Goal: Information Seeking & Learning: Learn about a topic

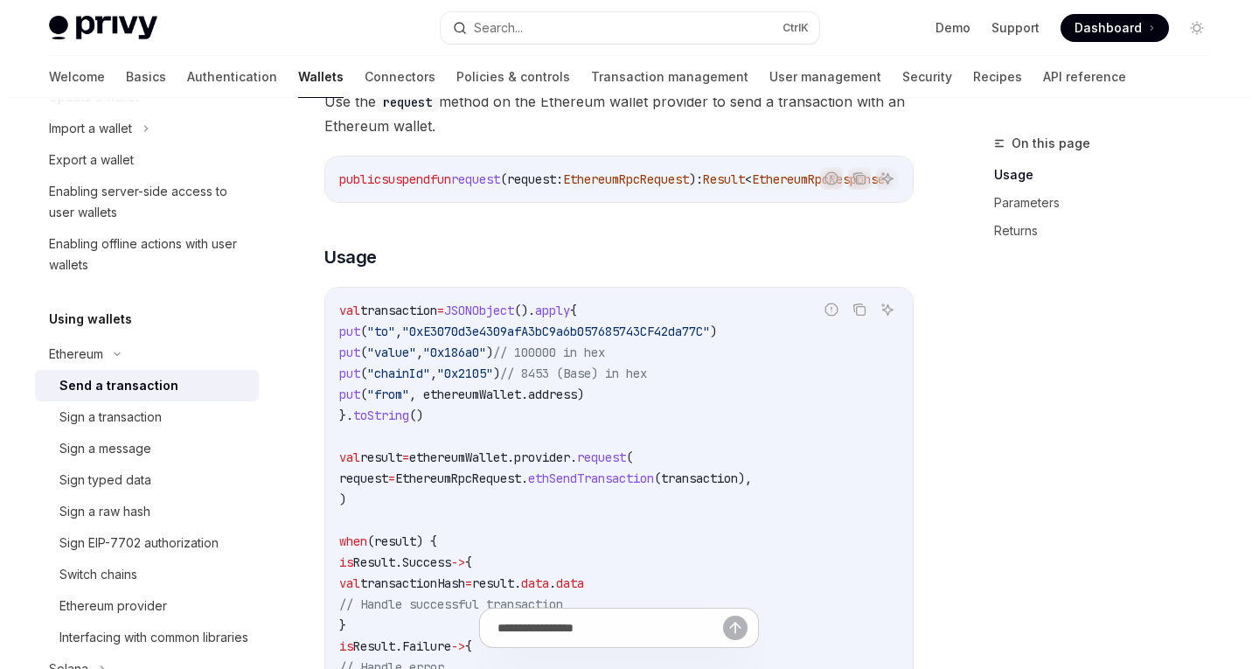
scroll to position [196, 0]
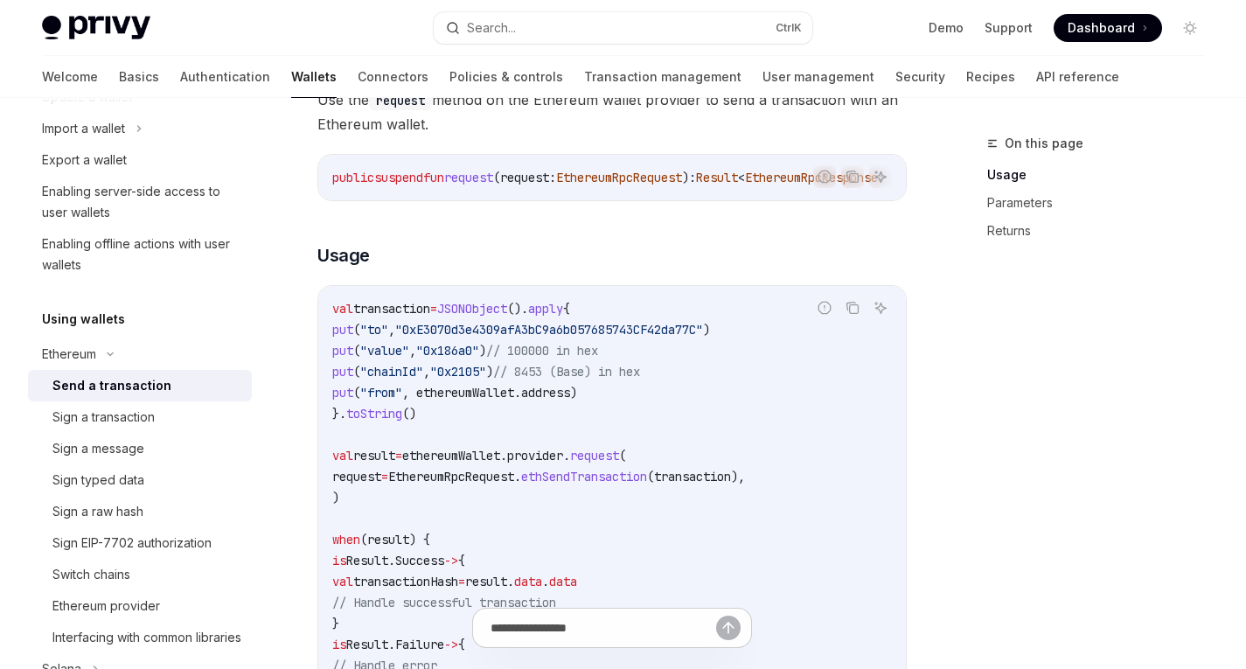
click at [572, 13] on button "Search... Ctrl K" at bounding box center [623, 27] width 378 height 31
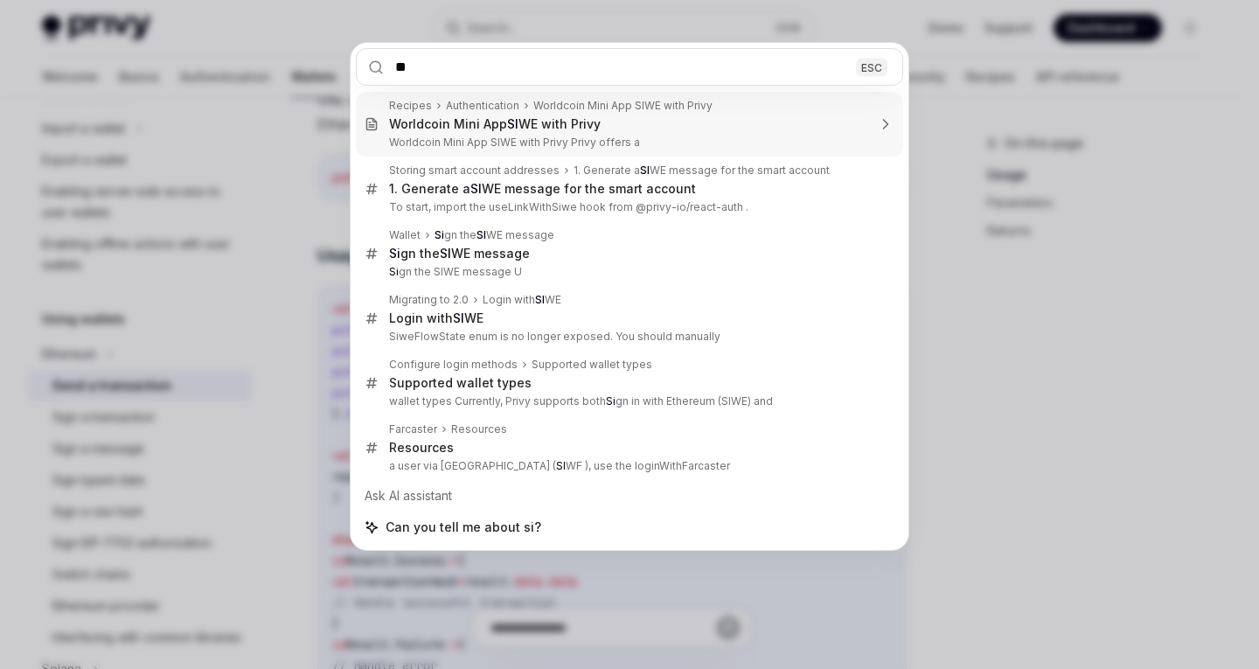
type input "**"
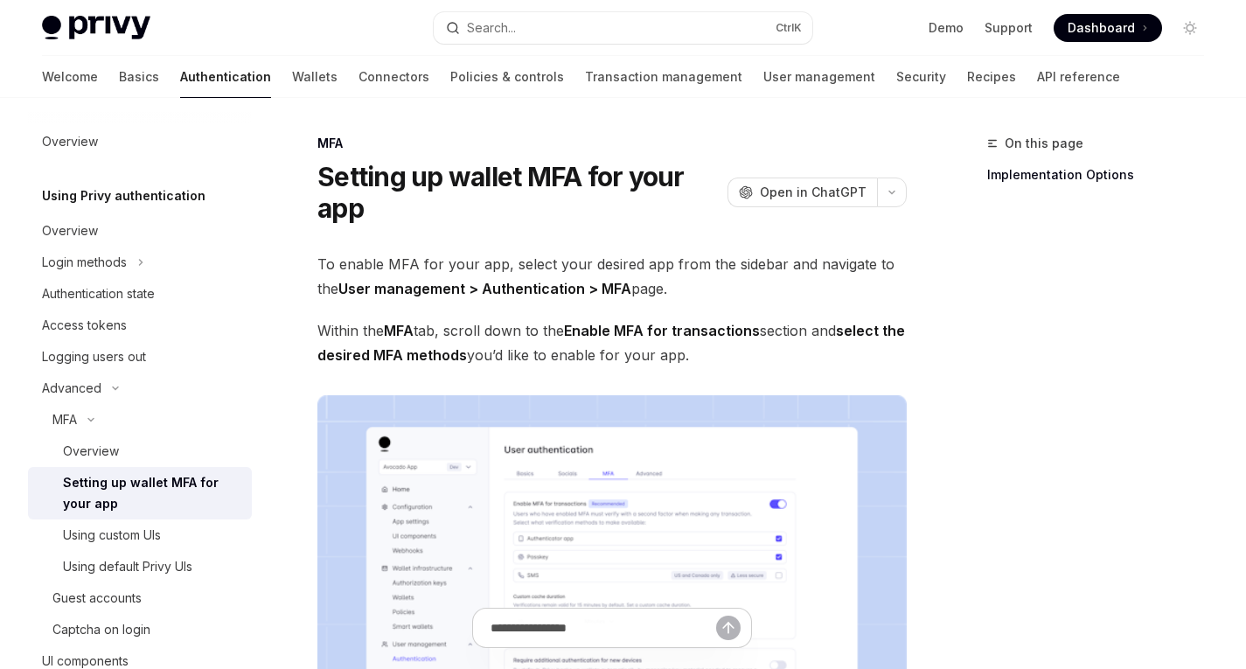
scroll to position [657, 0]
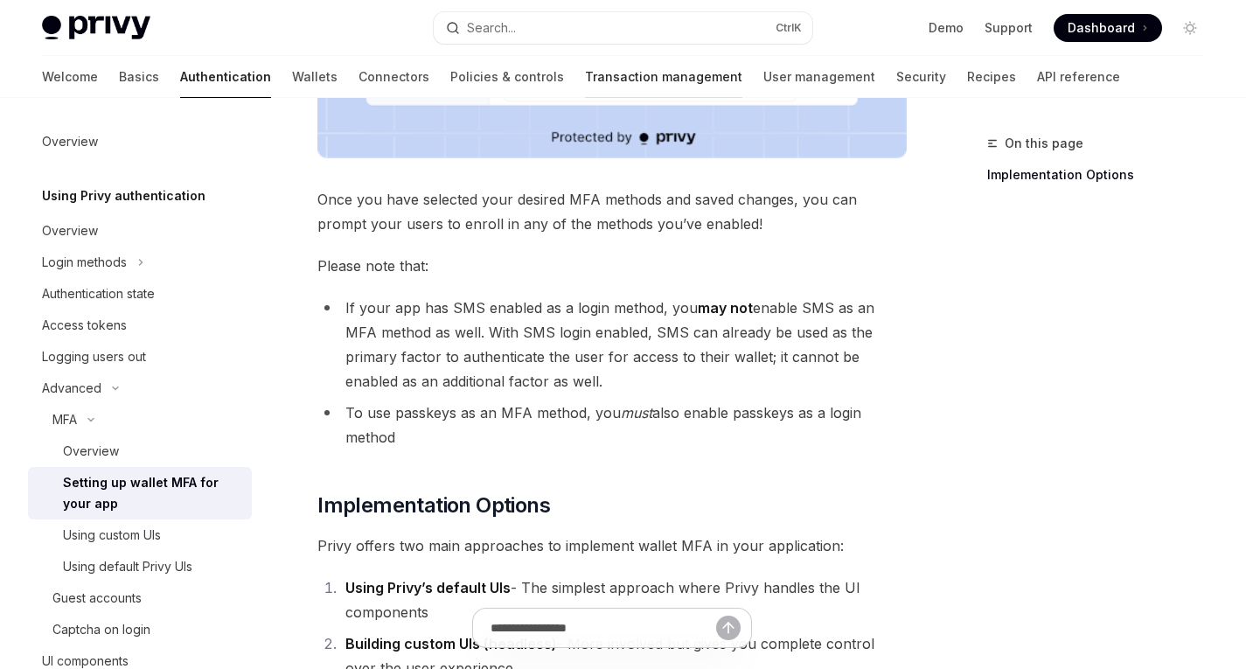
type textarea "*"
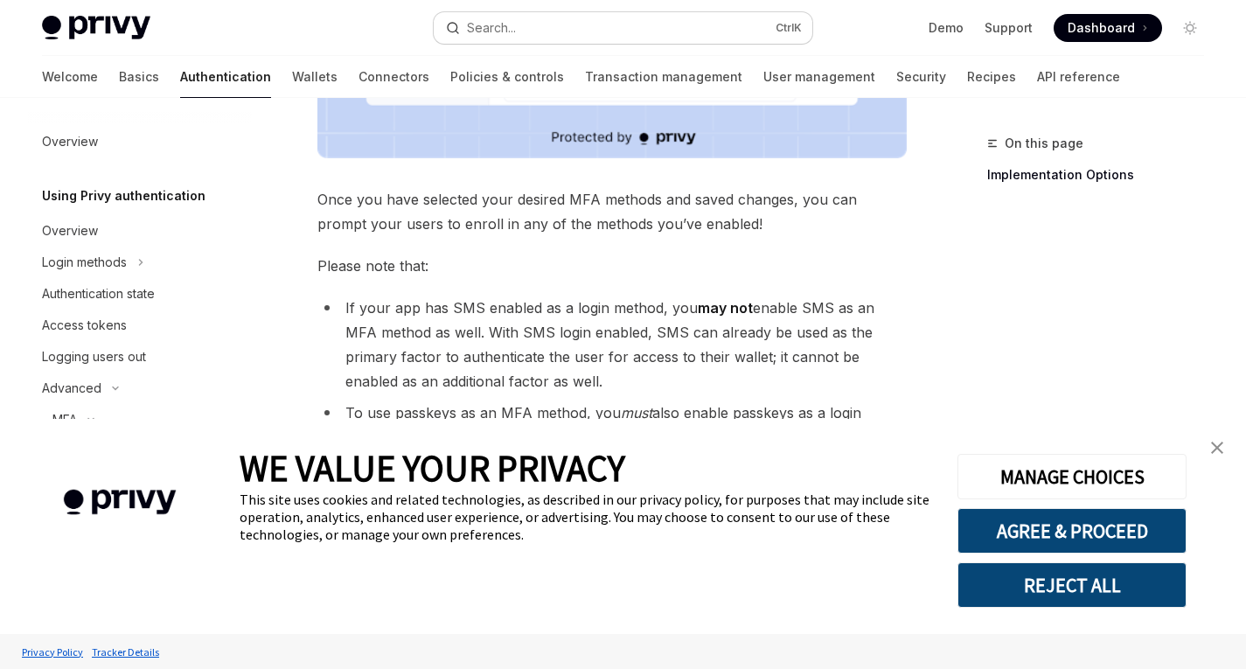
click at [516, 30] on div "Search..." at bounding box center [491, 27] width 49 height 21
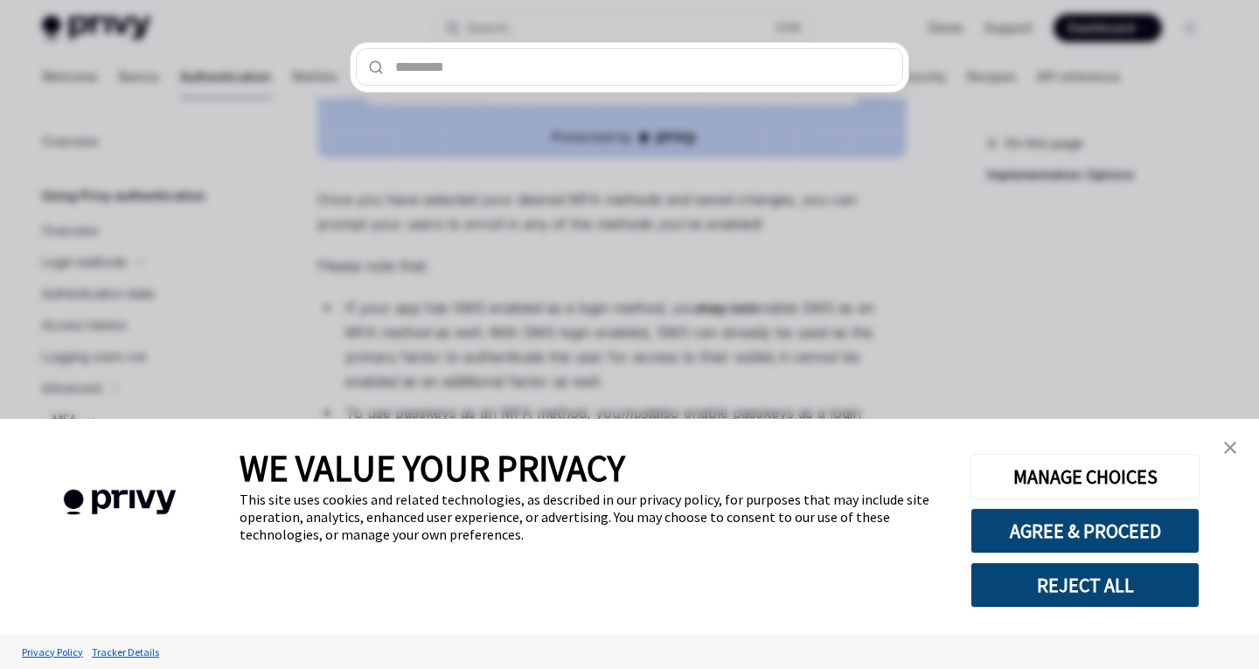
type input "**********"
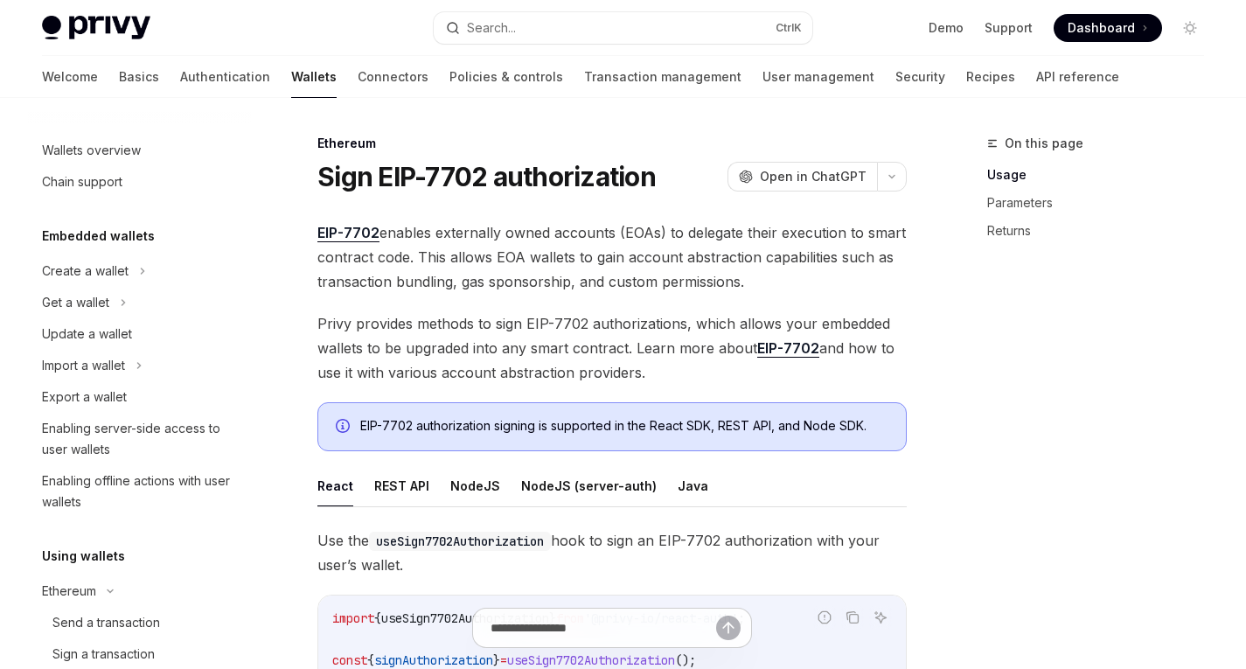
scroll to position [396, 0]
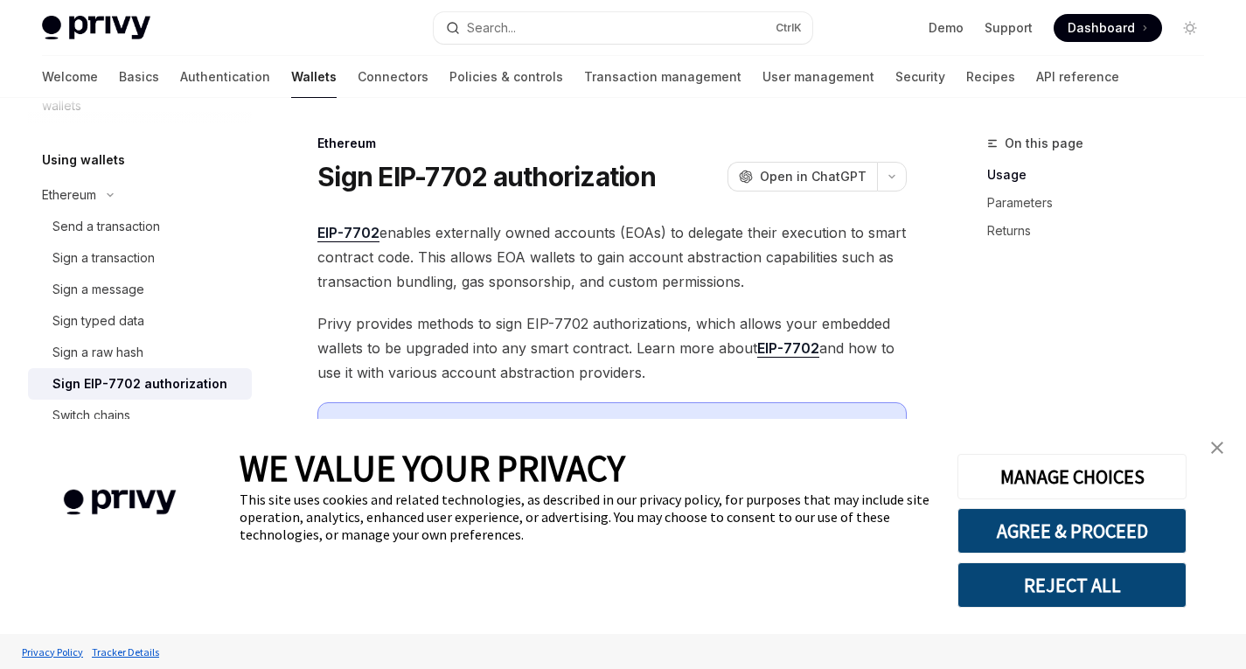
click at [1218, 446] on img "close banner" at bounding box center [1217, 447] width 12 height 12
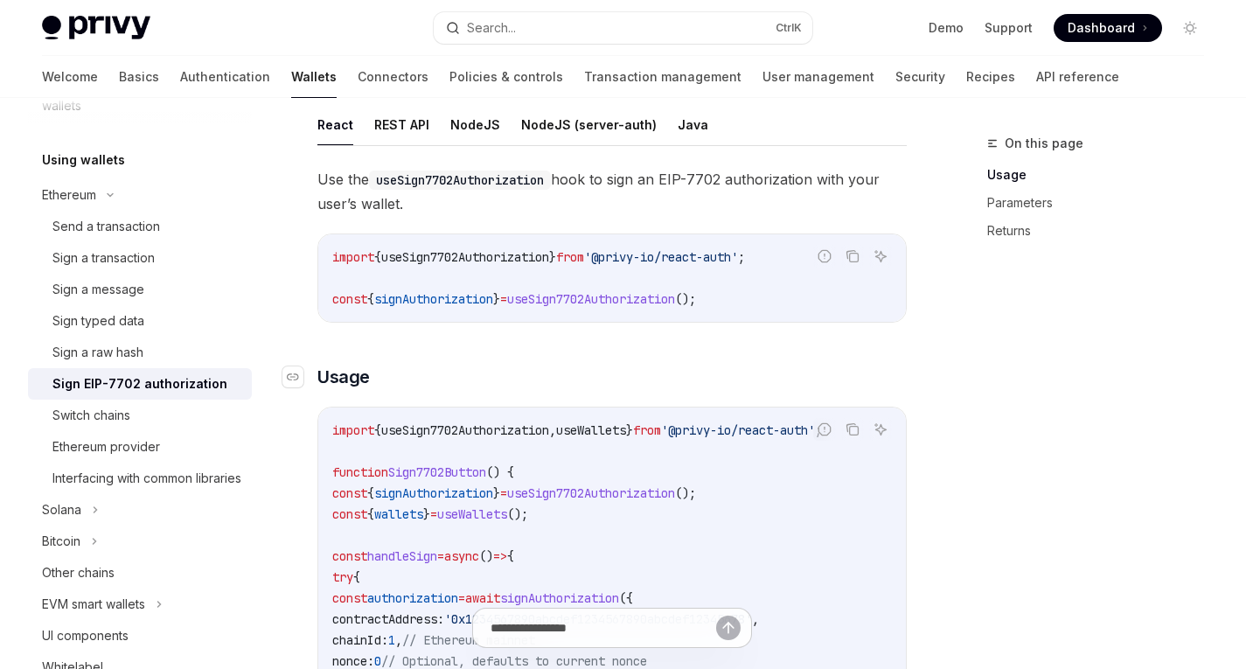
scroll to position [0, 0]
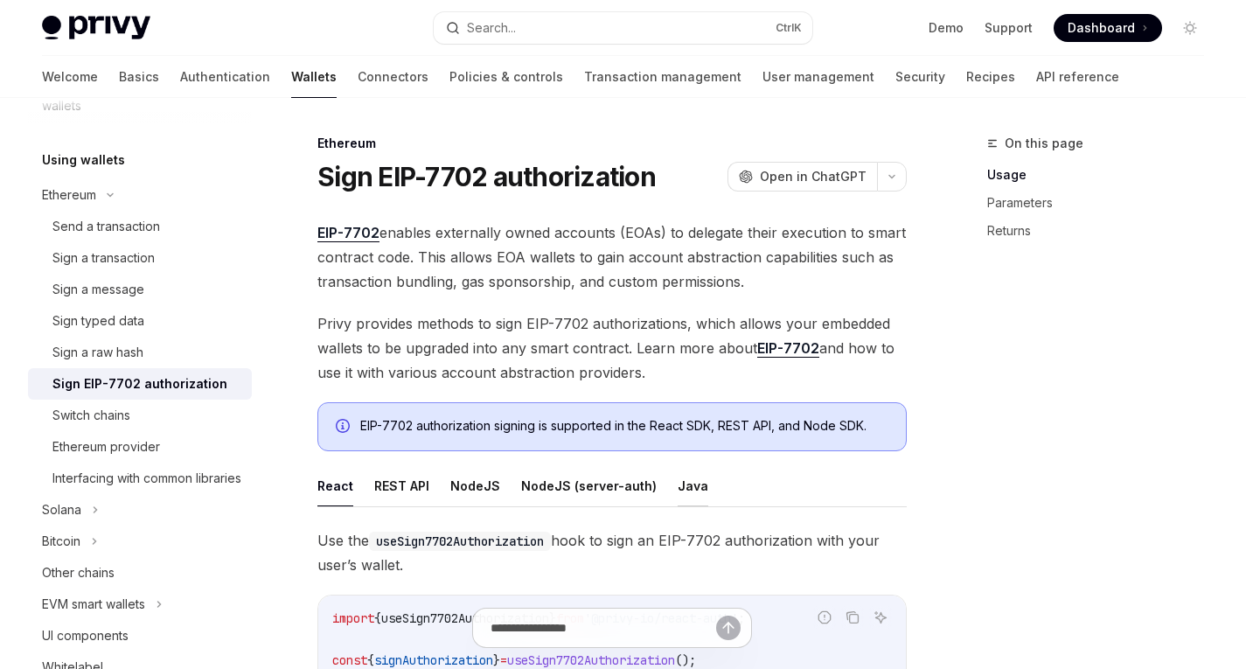
click at [677, 487] on button "Java" at bounding box center [692, 485] width 31 height 41
type textarea "*"
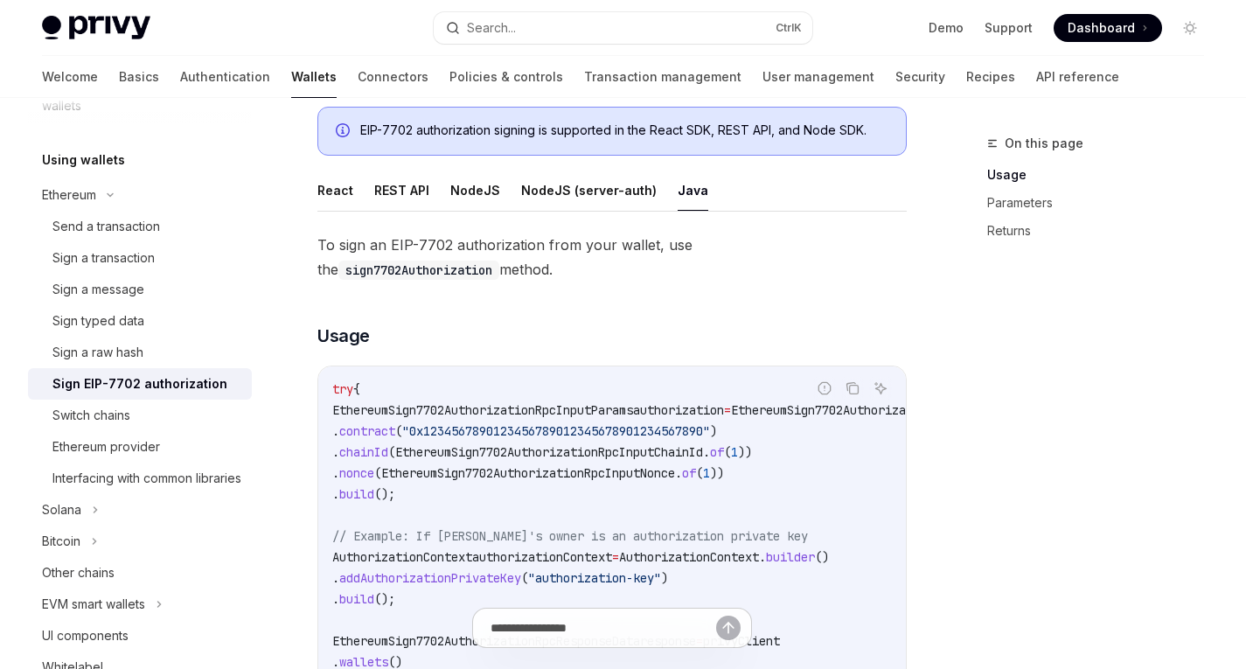
scroll to position [457, 0]
